Goal: Information Seeking & Learning: Learn about a topic

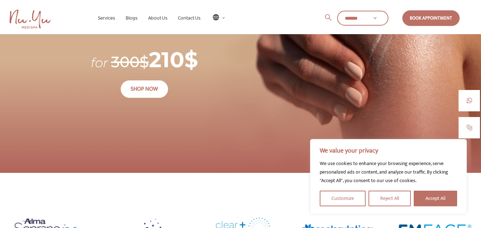
scroll to position [1888, 0]
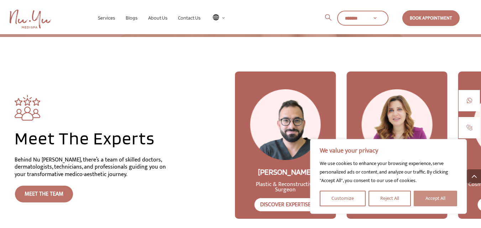
click at [423, 196] on button "Accept All" at bounding box center [434, 199] width 43 height 16
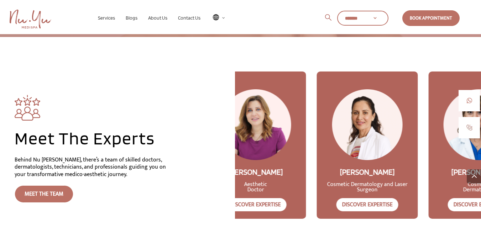
click at [259, 160] on div "[PERSON_NAME] Aesthetic Doctor Discover Expertise" at bounding box center [255, 189] width 101 height 59
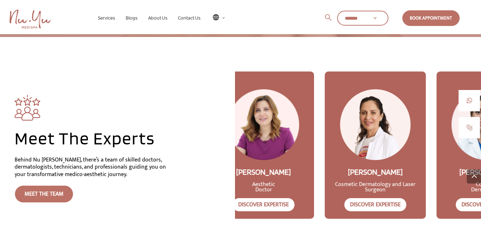
click at [357, 160] on div "[PERSON_NAME] Cosmetic Dermatology and Laser Surgeon Discover Expertise" at bounding box center [374, 189] width 101 height 59
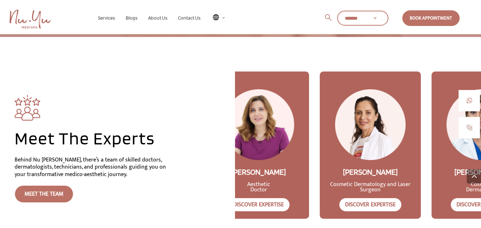
click at [384, 167] on h2 "[PERSON_NAME]" at bounding box center [370, 171] width 86 height 9
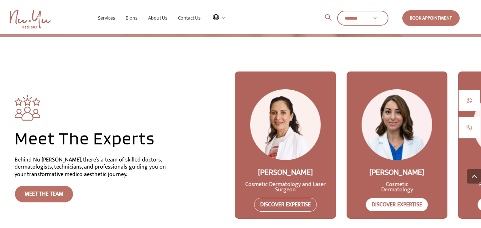
click at [284, 198] on link "Discover Expertise" at bounding box center [285, 205] width 63 height 14
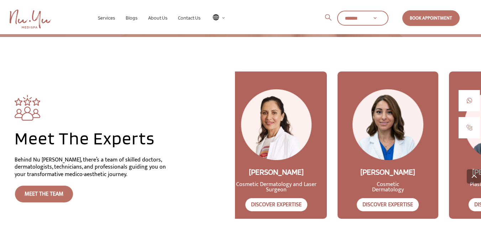
click at [407, 89] on img at bounding box center [387, 124] width 70 height 70
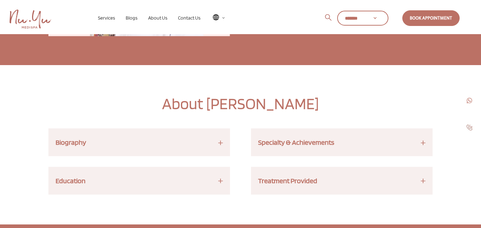
scroll to position [200, 0]
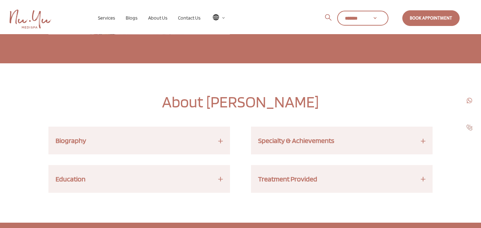
click at [396, 150] on div "Specialty & Achievements Dr. [PERSON_NAME], a renowned cosmetic [MEDICAL_DATA] …" at bounding box center [341, 141] width 181 height 28
click at [422, 141] on h3 "Specialty & Achievements" at bounding box center [341, 141] width 167 height 14
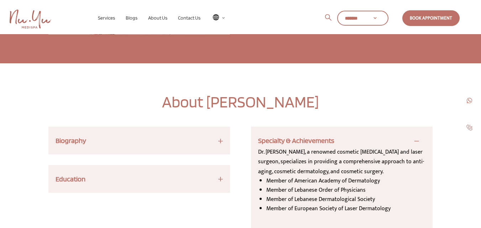
copy h2 "[PERSON_NAME]"
drag, startPoint x: 337, startPoint y: 101, endPoint x: 224, endPoint y: 102, distance: 112.8
click at [224, 102] on h2 "About [PERSON_NAME]" at bounding box center [240, 103] width 384 height 23
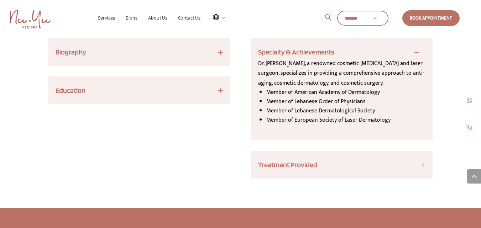
scroll to position [285, 0]
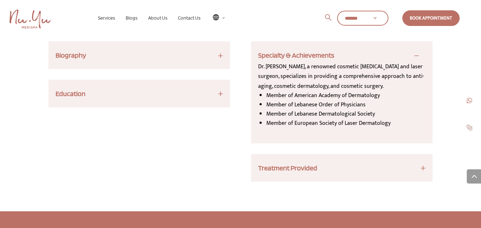
click at [112, 91] on h3 "Education" at bounding box center [139, 94] width 167 height 14
